Goal: Task Accomplishment & Management: Use online tool/utility

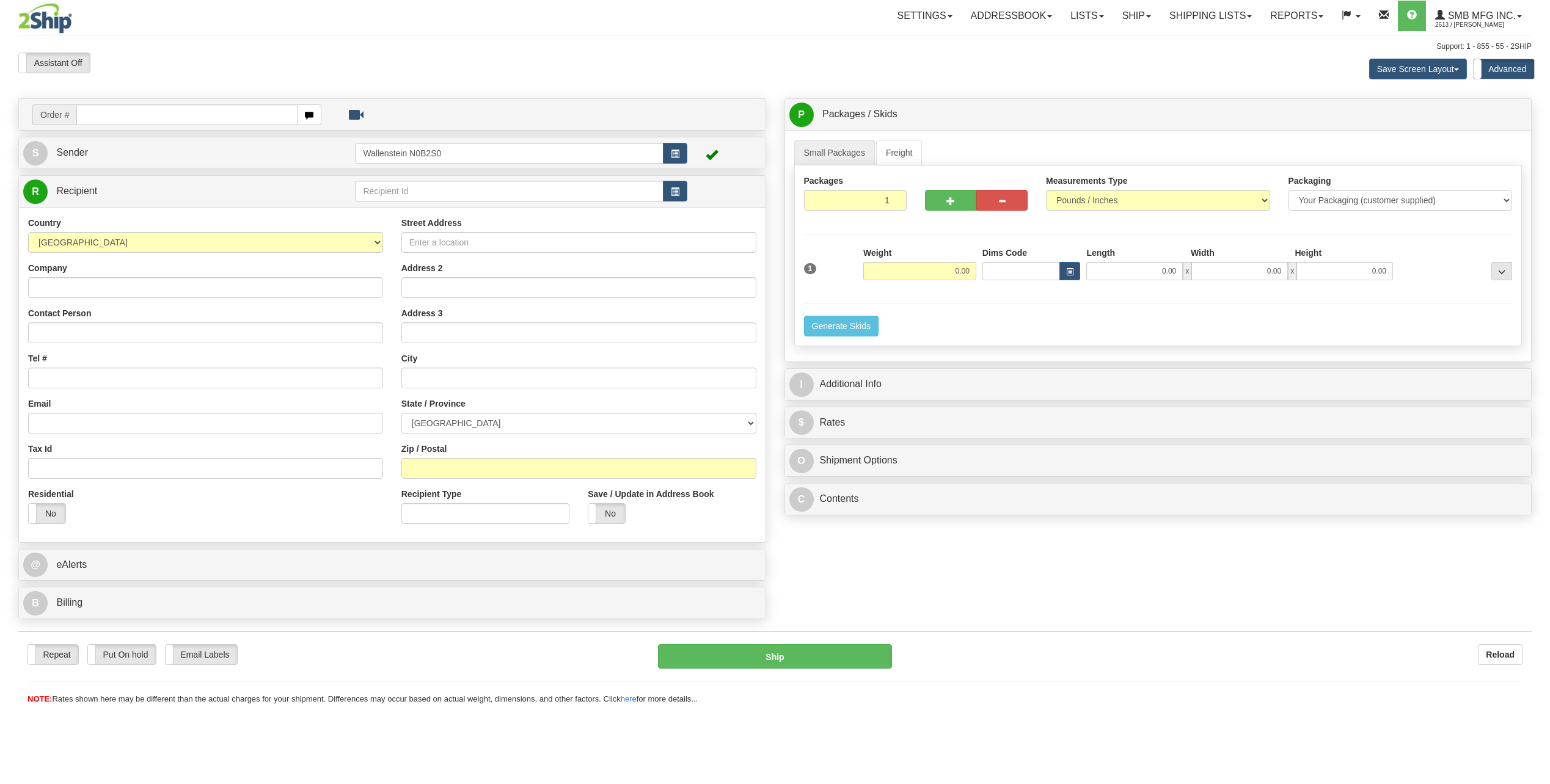
click at [417, 194] on input "text" at bounding box center [509, 190] width 308 height 21
click at [674, 188] on span "button" at bounding box center [674, 192] width 8 height 8
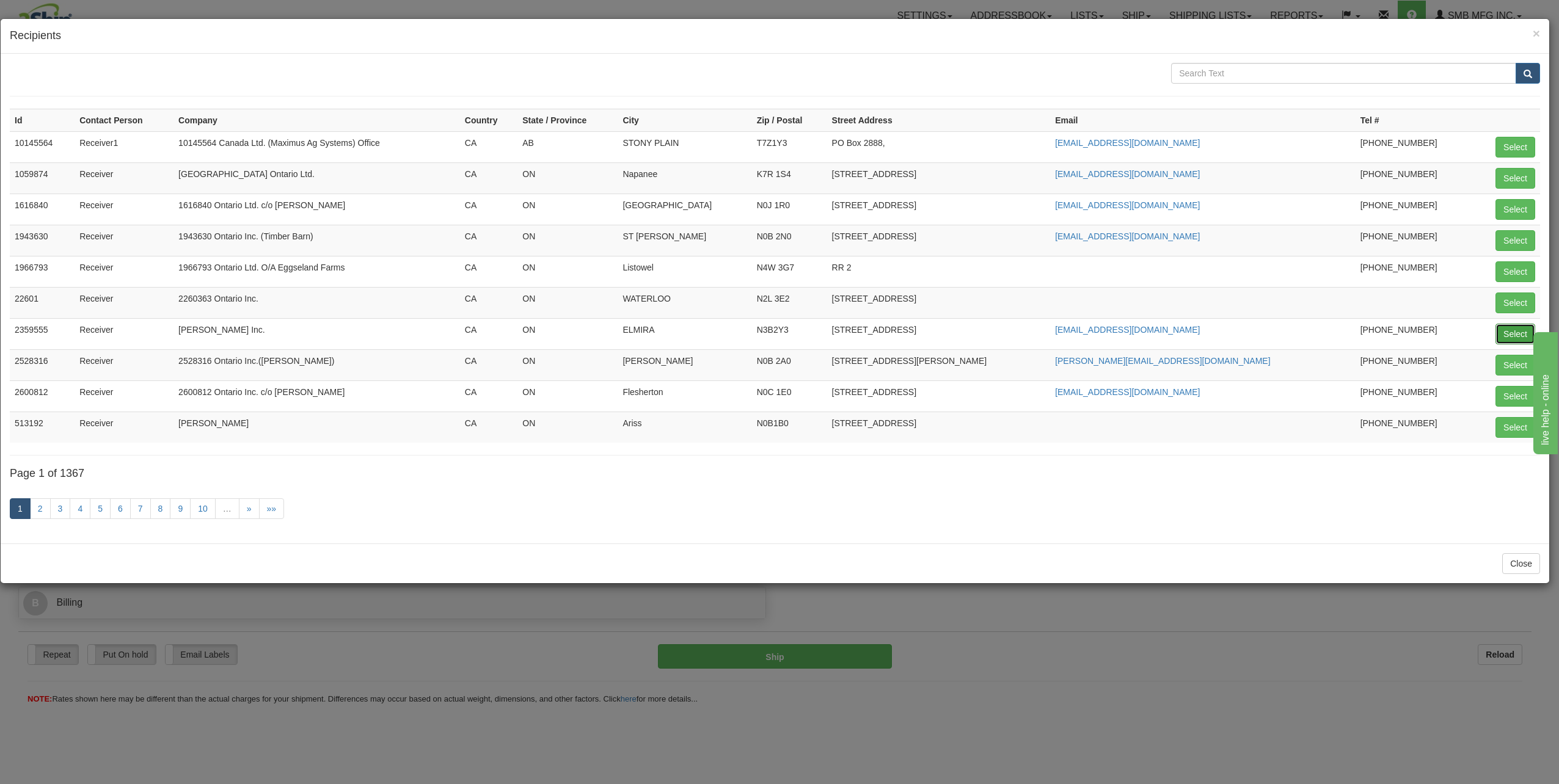
click at [1507, 334] on button "Select" at bounding box center [1515, 334] width 40 height 21
type input "2359555"
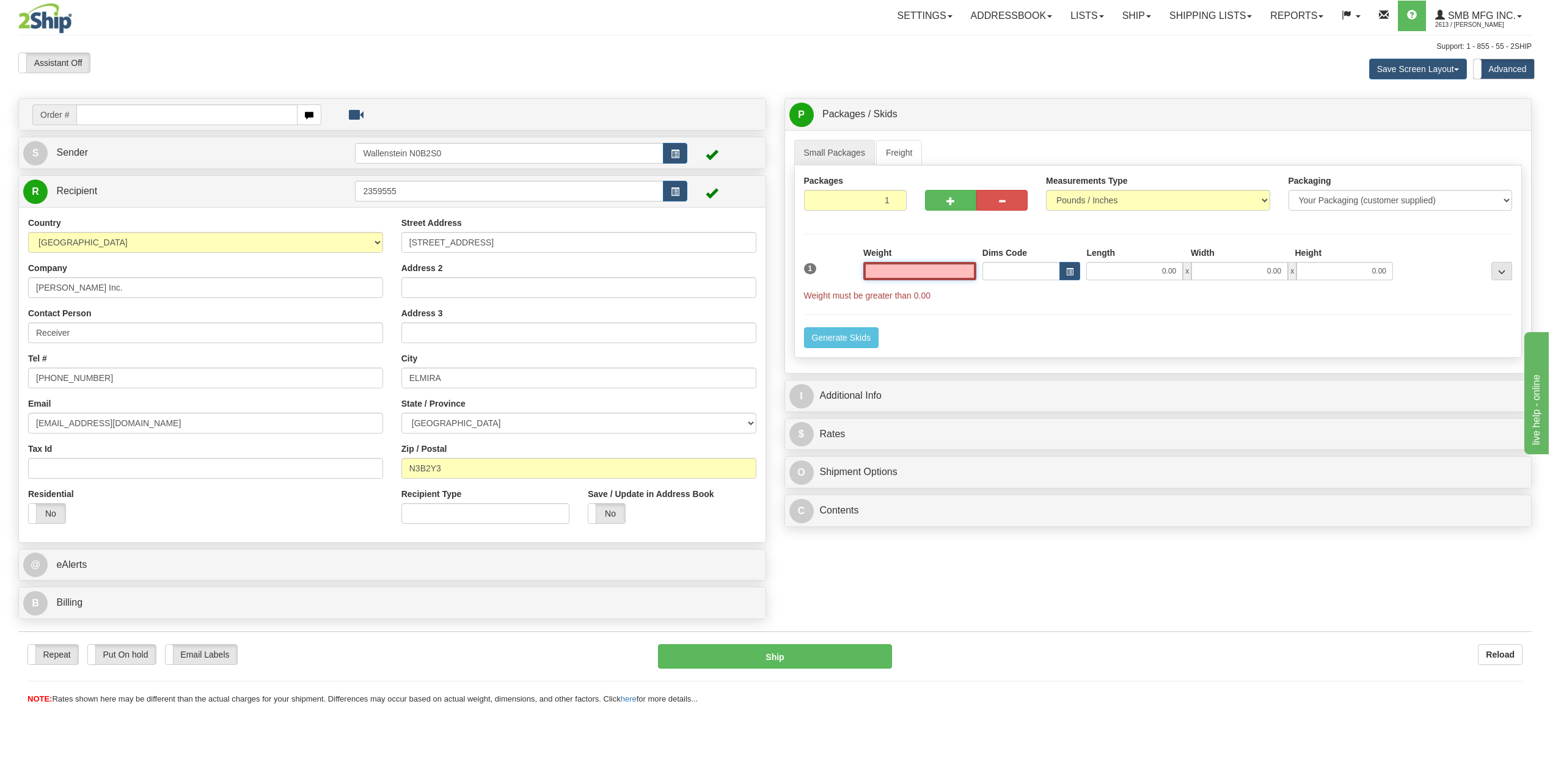
type input "2"
type input "0.00"
click at [911, 150] on link "Freight" at bounding box center [898, 153] width 46 height 26
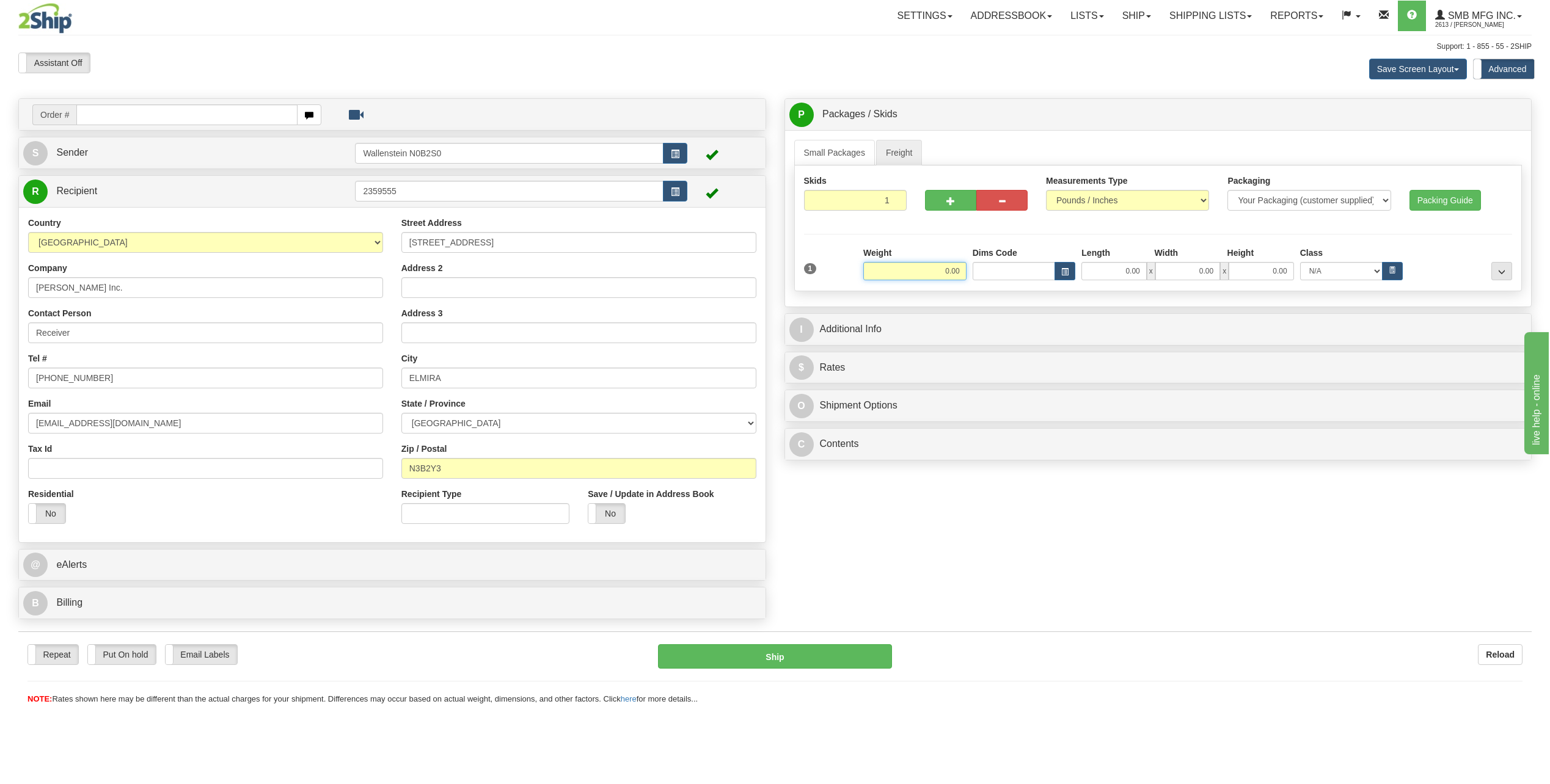
click at [911, 273] on input "0.00" at bounding box center [914, 271] width 103 height 18
type input "500.00"
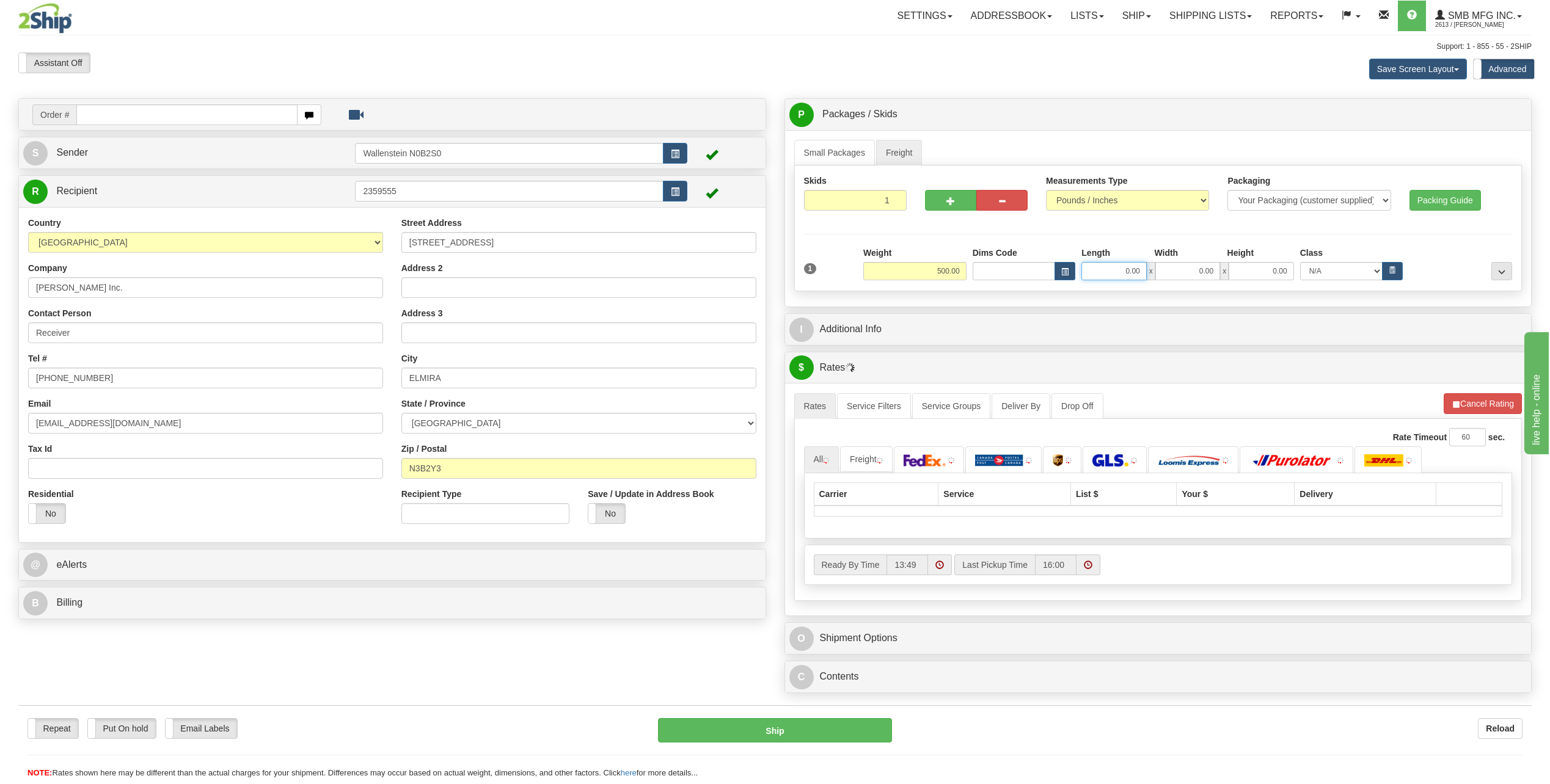
click at [1127, 276] on input "0.00" at bounding box center [1113, 271] width 65 height 18
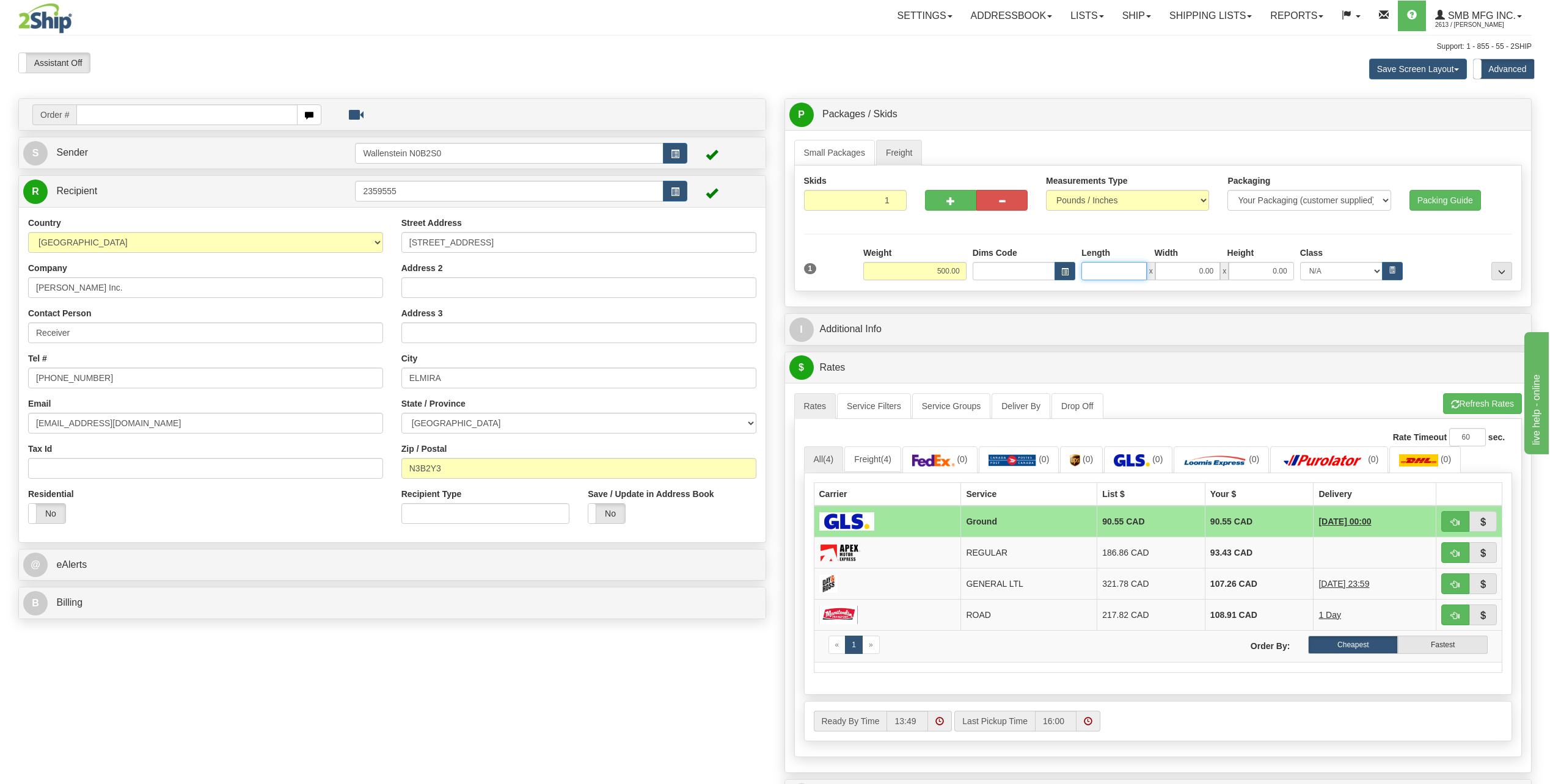
type input "0.00"
click at [1146, 15] on span at bounding box center [1148, 16] width 5 height 2
click at [1106, 41] on link "Ship Screen" at bounding box center [1103, 43] width 110 height 16
